Goal: Information Seeking & Learning: Find specific fact

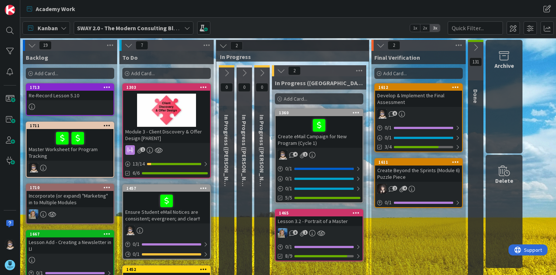
click at [188, 25] on icon at bounding box center [187, 28] width 6 height 6
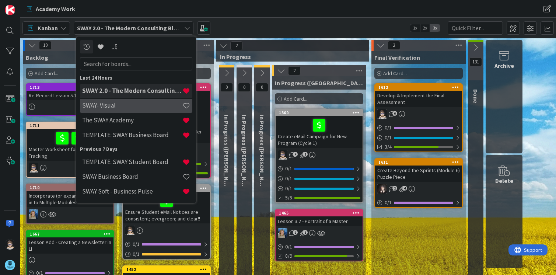
click at [138, 104] on h4 "SWAY- Visual" at bounding box center [132, 105] width 100 height 7
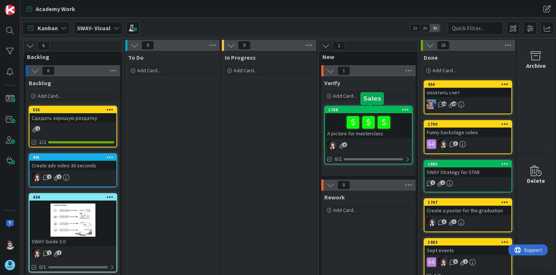
click at [365, 109] on div "1708" at bounding box center [370, 109] width 84 height 5
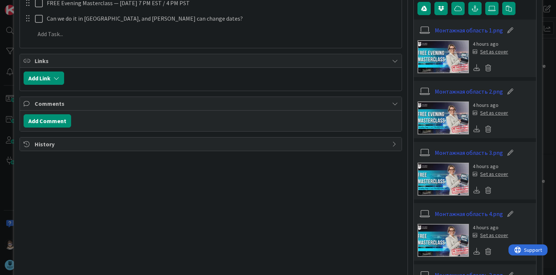
scroll to position [147, 0]
click at [474, 128] on icon at bounding box center [477, 128] width 7 height 7
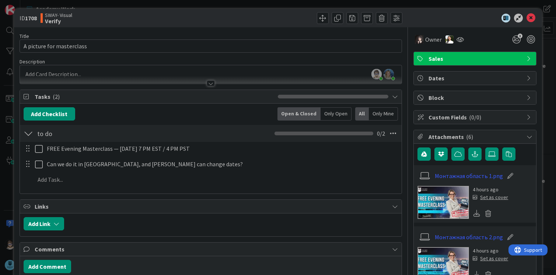
scroll to position [0, 0]
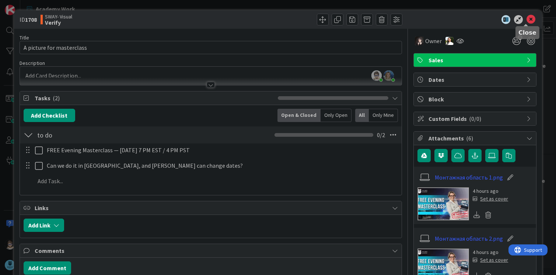
click at [527, 20] on icon at bounding box center [531, 19] width 9 height 9
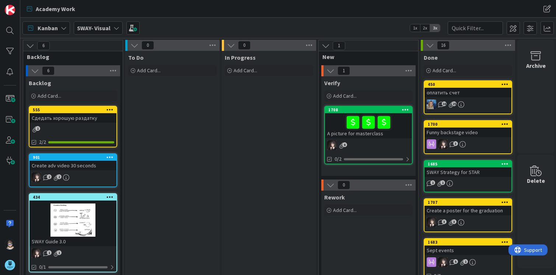
click at [116, 28] on icon at bounding box center [117, 28] width 6 height 6
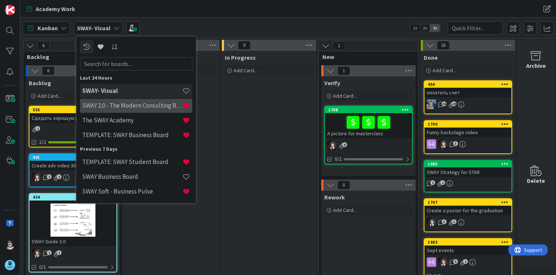
click at [118, 99] on div "SWAY 2.0 - The Modern Consulting Blueprint" at bounding box center [136, 106] width 112 height 14
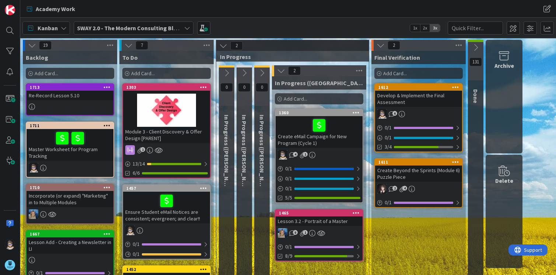
click at [187, 29] on icon at bounding box center [187, 28] width 6 height 6
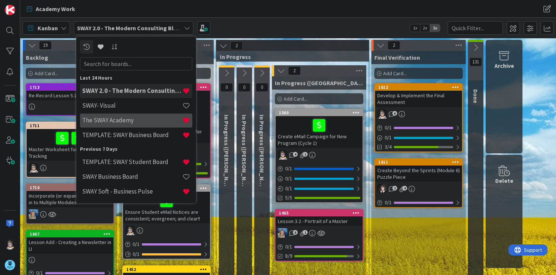
click at [139, 117] on h4 "The SWAY Academy" at bounding box center [132, 120] width 100 height 7
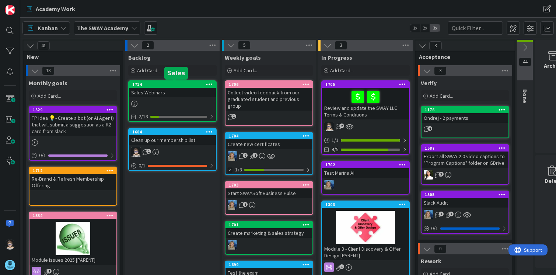
click at [168, 84] on div "1714" at bounding box center [174, 84] width 84 height 5
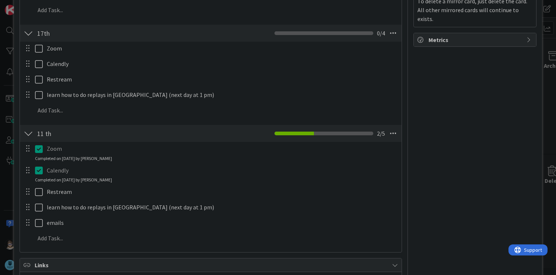
scroll to position [220, 0]
click at [132, 156] on div "Zoom Update Cancel Completed on [DATE] by [PERSON_NAME]" at bounding box center [211, 152] width 382 height 20
click at [132, 158] on div "Zoom Update Cancel Completed on [DATE] by [PERSON_NAME]" at bounding box center [211, 152] width 382 height 20
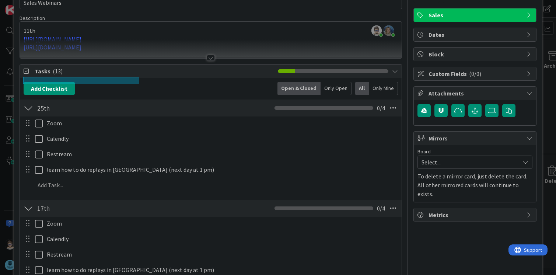
scroll to position [0, 0]
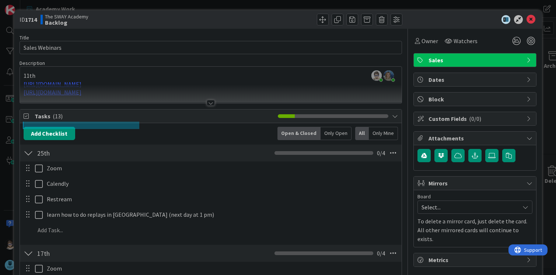
click at [208, 104] on div at bounding box center [211, 103] width 8 height 6
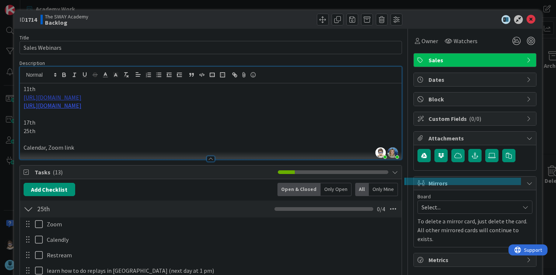
drag, startPoint x: 132, startPoint y: 96, endPoint x: 25, endPoint y: 97, distance: 107.3
click at [25, 97] on p "[URL][DOMAIN_NAME]" at bounding box center [211, 97] width 375 height 8
copy link "[URL][DOMAIN_NAME]"
click at [195, 102] on p "[URL][DOMAIN_NAME]" at bounding box center [211, 105] width 375 height 8
